Goal: Task Accomplishment & Management: Use online tool/utility

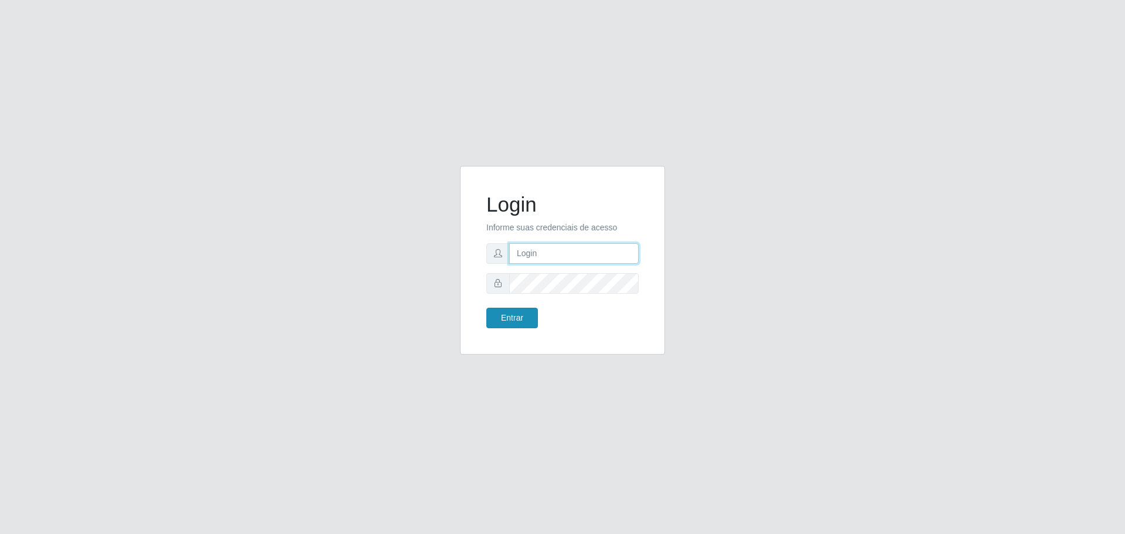
type input "[EMAIL_ADDRESS][DOMAIN_NAME]"
click at [526, 316] on button "Entrar" at bounding box center [512, 318] width 52 height 21
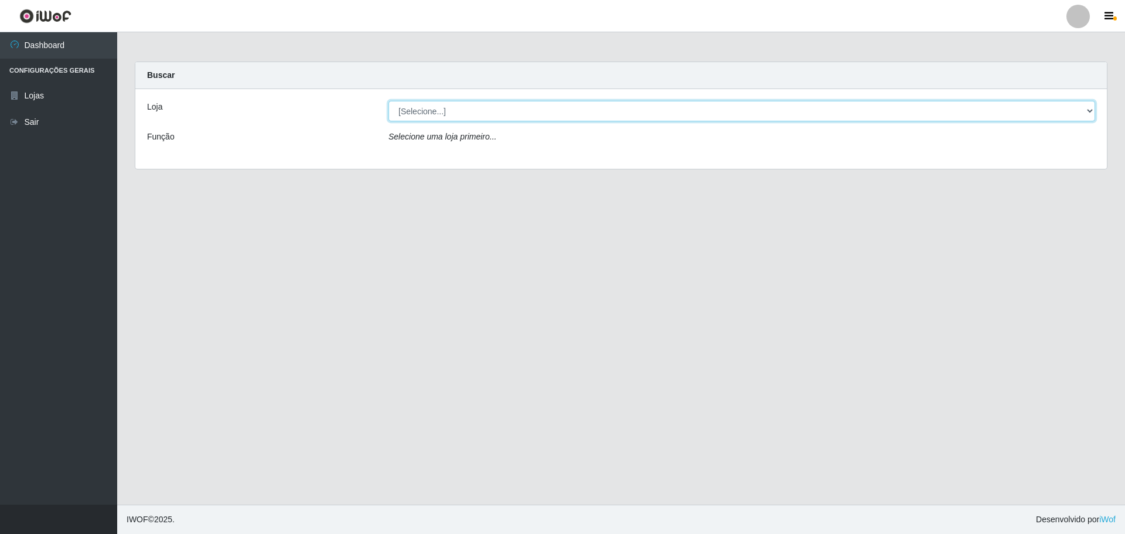
click at [582, 110] on select "[Selecione...] [GEOGRAPHIC_DATA] - [GEOGRAPHIC_DATA][DATE]" at bounding box center [741, 111] width 707 height 21
select select "527"
click at [388, 101] on select "[Selecione...] [GEOGRAPHIC_DATA] - [GEOGRAPHIC_DATA][DATE]" at bounding box center [741, 111] width 707 height 21
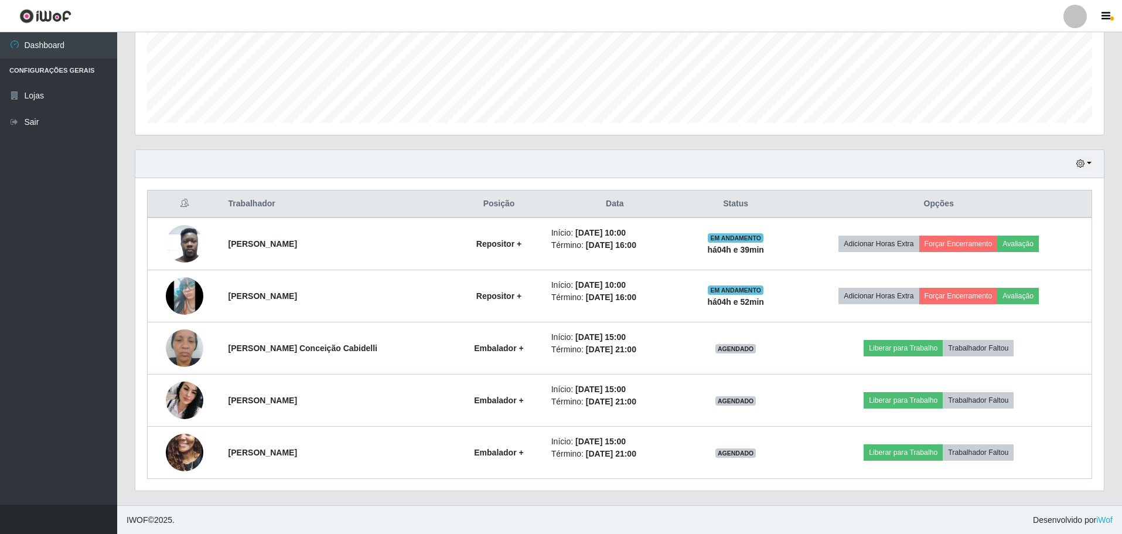
scroll to position [296, 0]
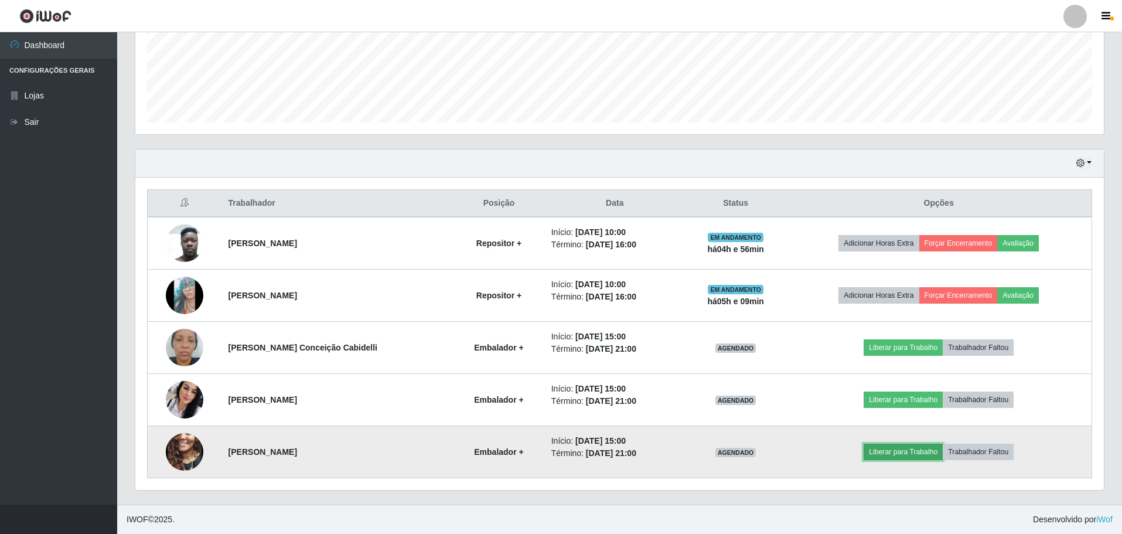
click at [906, 455] on button "Liberar para Trabalho" at bounding box center [903, 452] width 79 height 16
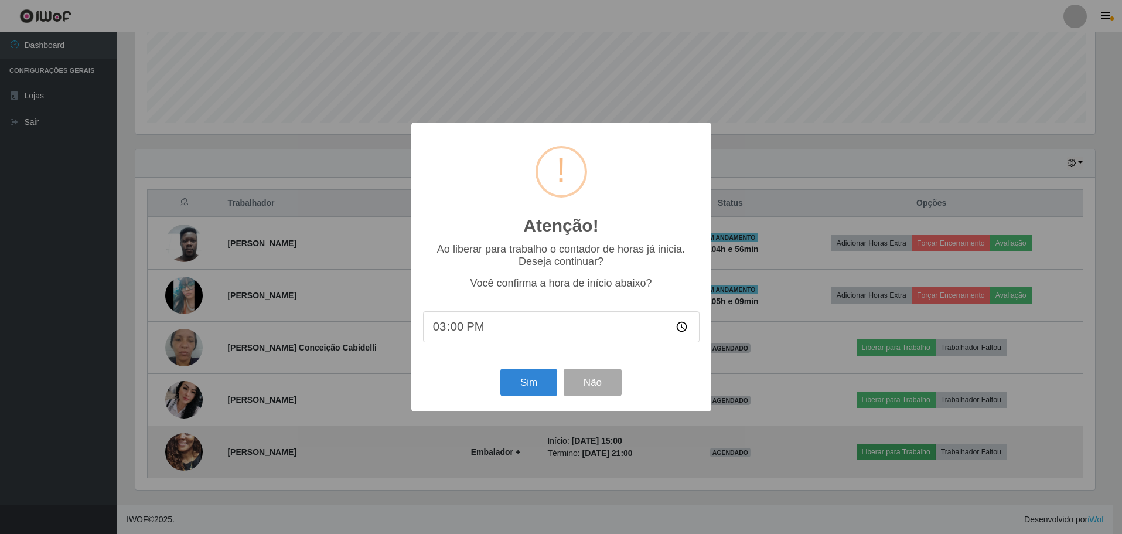
scroll to position [243, 963]
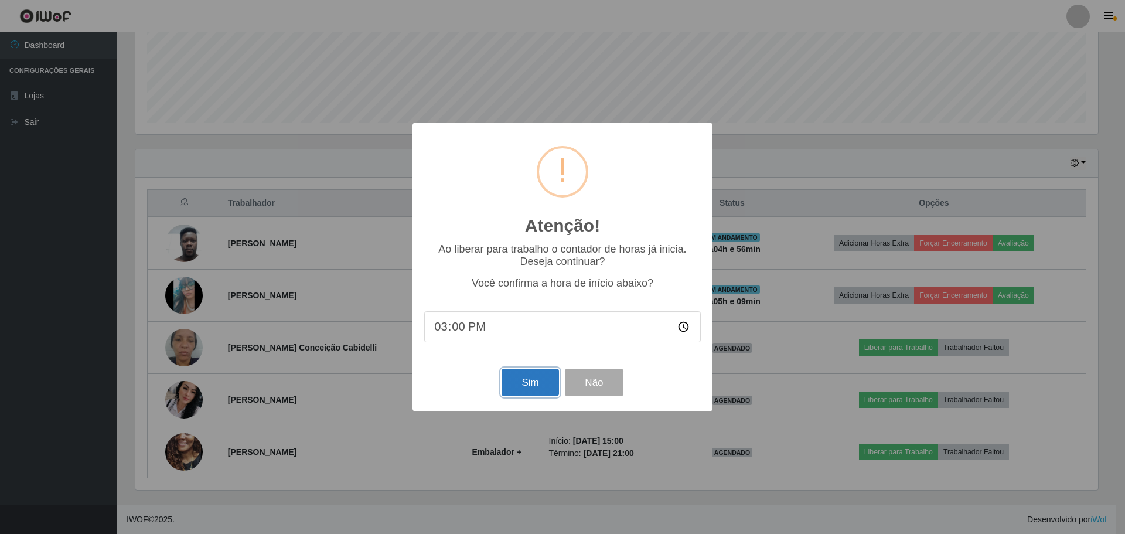
click at [537, 381] on button "Sim" at bounding box center [530, 383] width 57 height 28
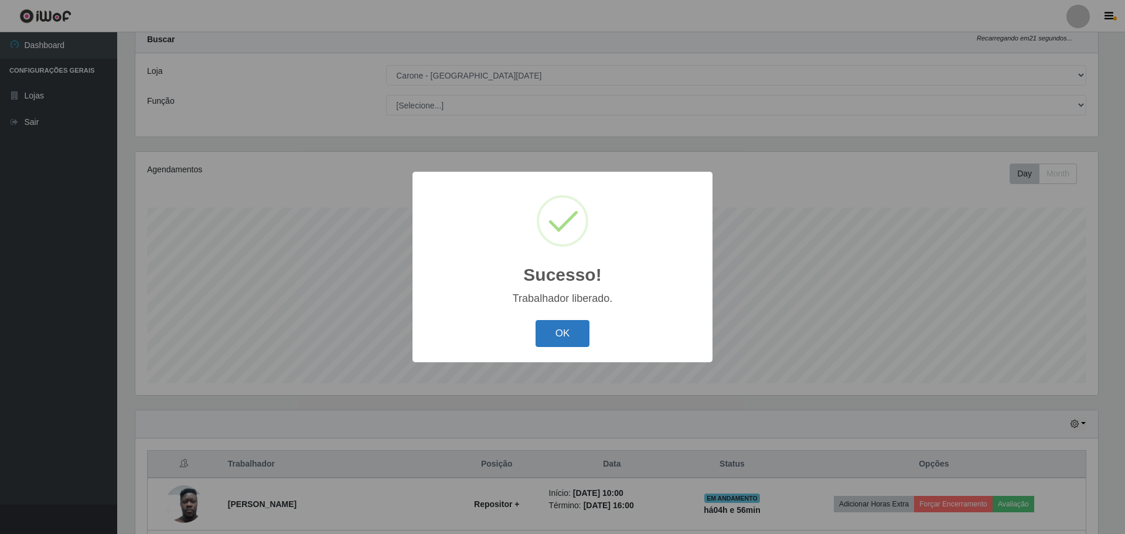
click at [577, 338] on button "OK" at bounding box center [563, 334] width 54 height 28
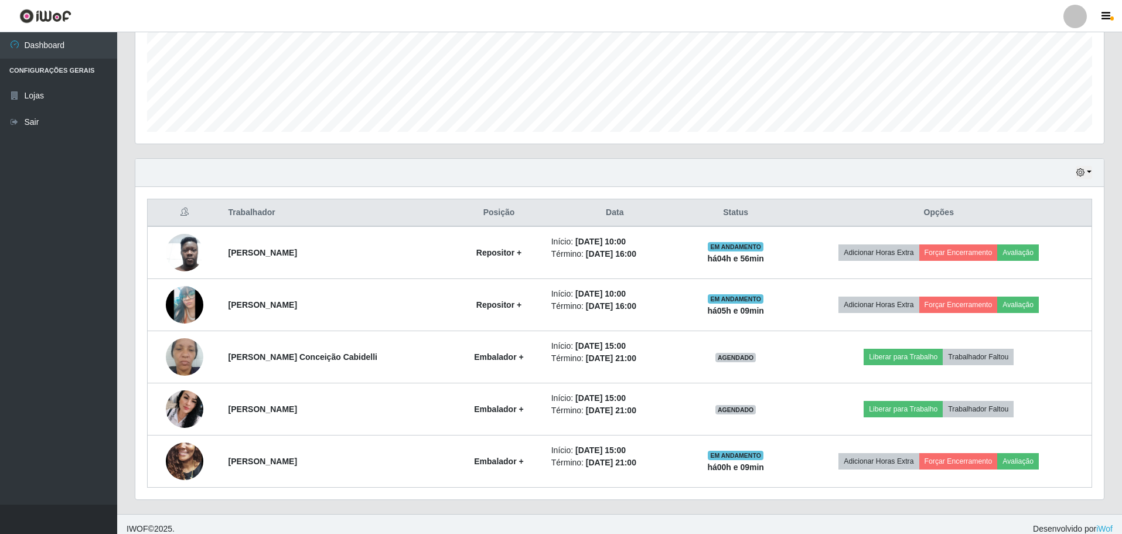
scroll to position [296, 0]
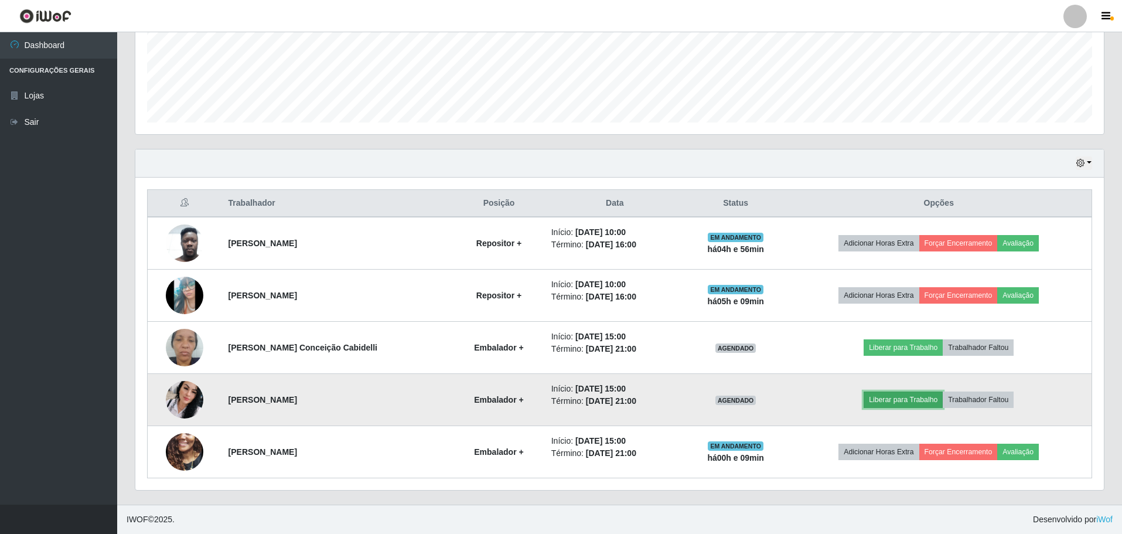
click at [913, 398] on button "Liberar para Trabalho" at bounding box center [903, 399] width 79 height 16
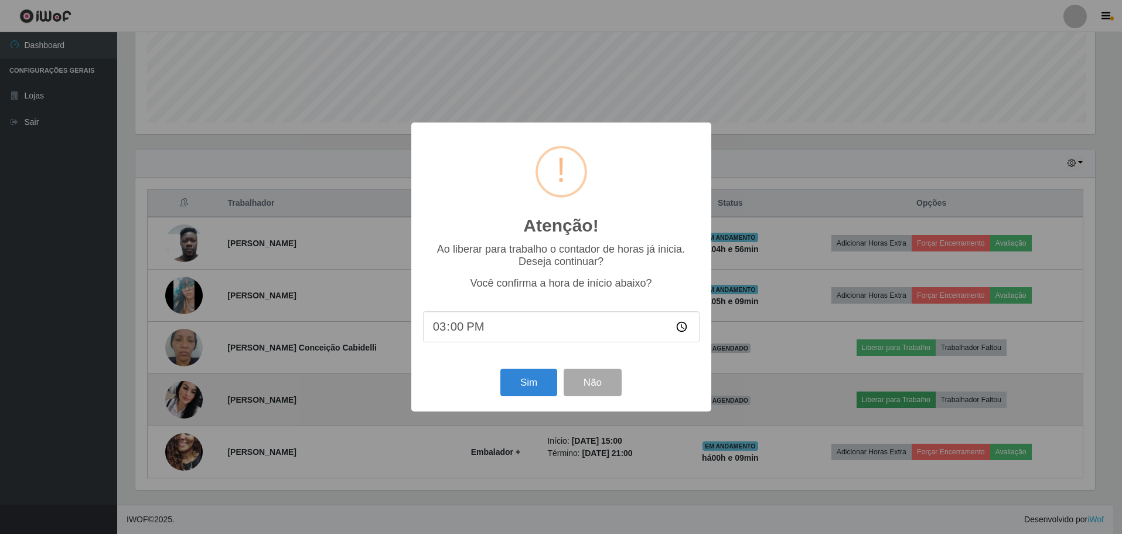
scroll to position [243, 963]
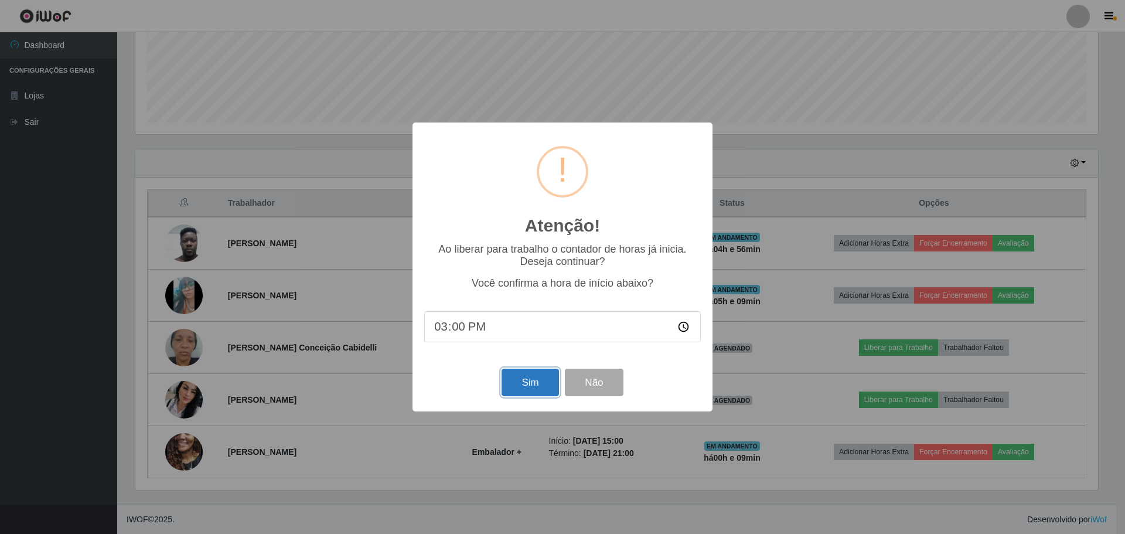
click at [531, 376] on button "Sim" at bounding box center [530, 383] width 57 height 28
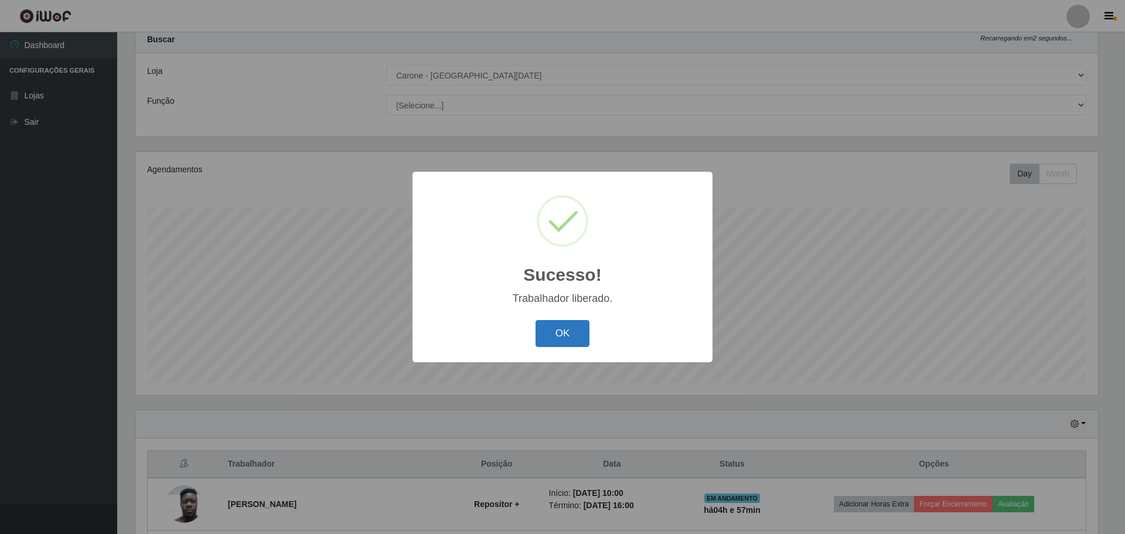
click at [559, 335] on button "OK" at bounding box center [563, 334] width 54 height 28
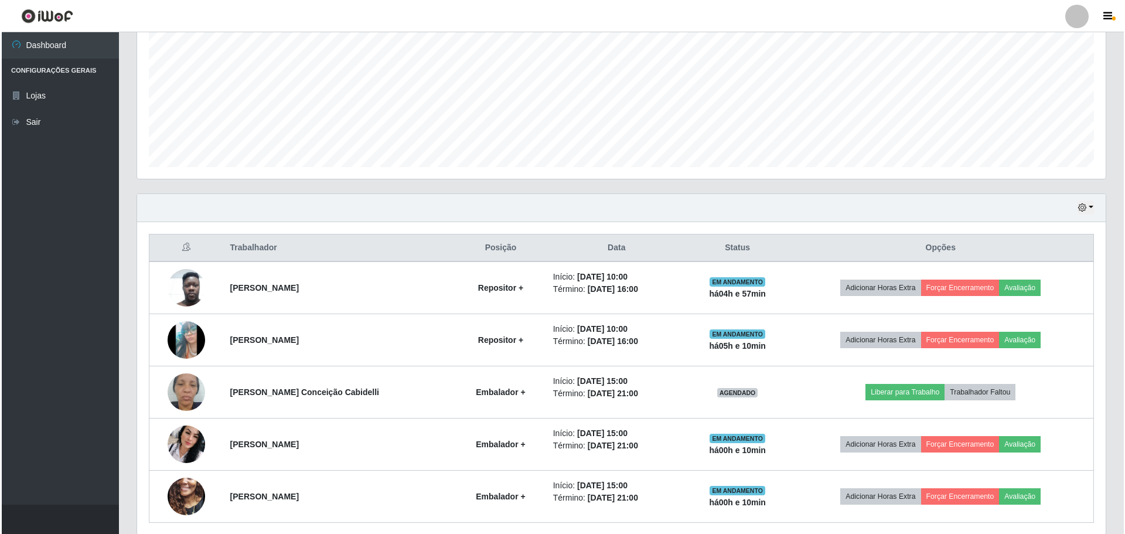
scroll to position [296, 0]
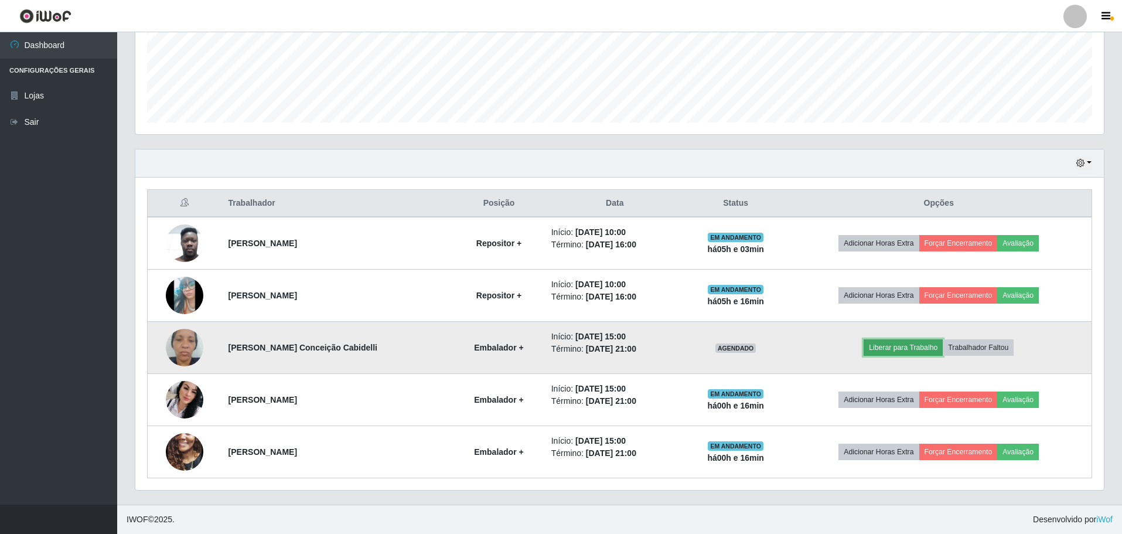
click at [909, 347] on button "Liberar para Trabalho" at bounding box center [903, 347] width 79 height 16
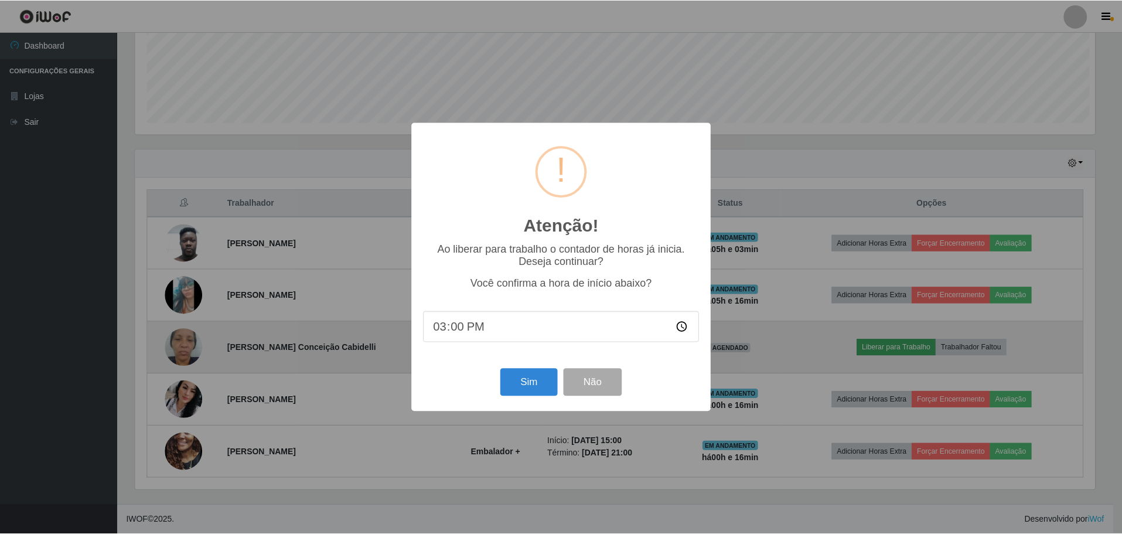
scroll to position [243, 963]
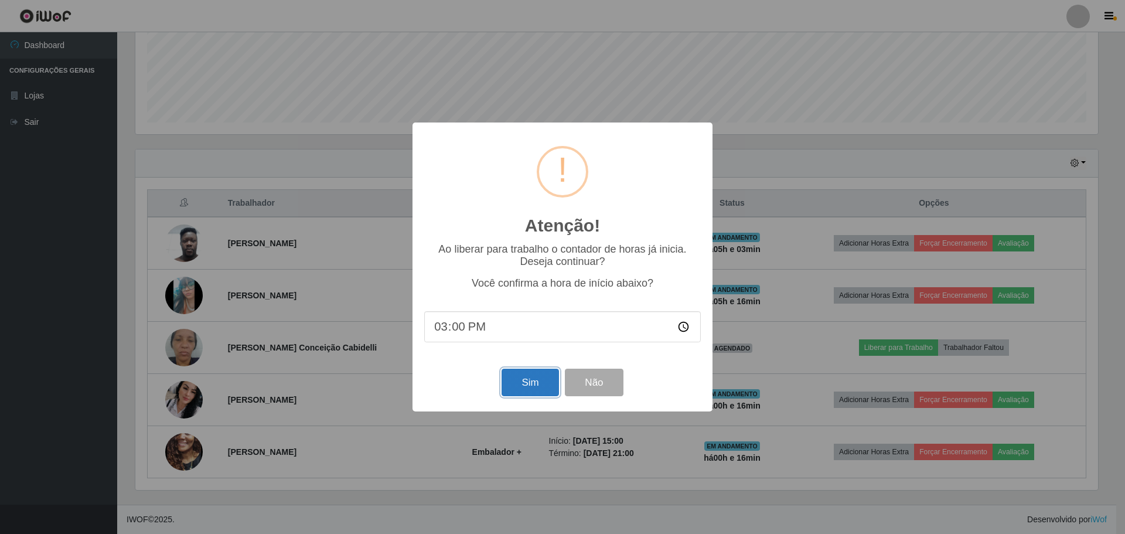
click at [547, 384] on button "Sim" at bounding box center [530, 383] width 57 height 28
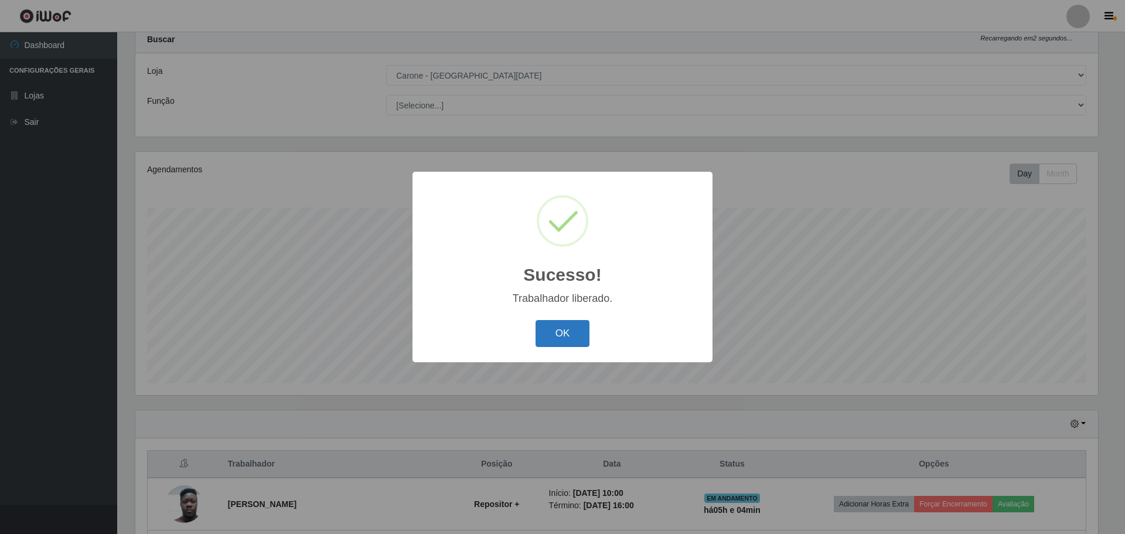
click at [561, 341] on button "OK" at bounding box center [563, 334] width 54 height 28
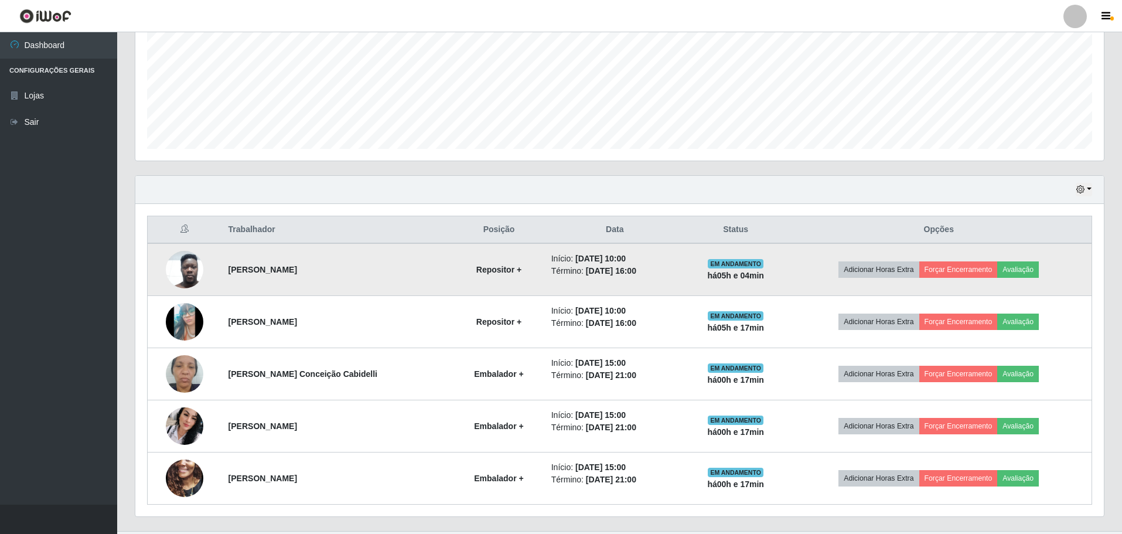
scroll to position [296, 0]
